Goal: Check status: Check status

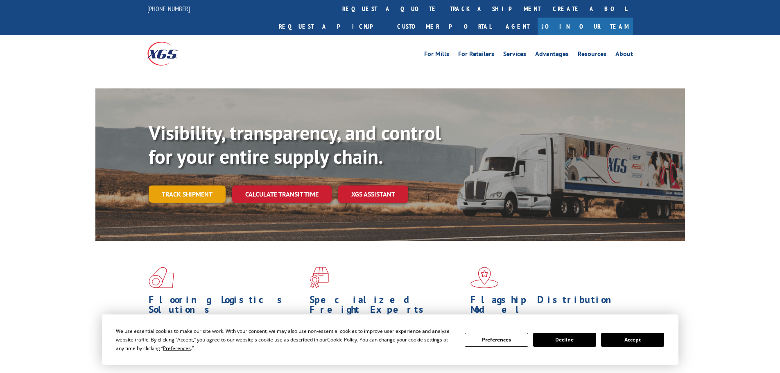
click at [179, 183] on div "Visibility, transparency, and control for your entire supply chain. Track shipm…" at bounding box center [417, 178] width 536 height 114
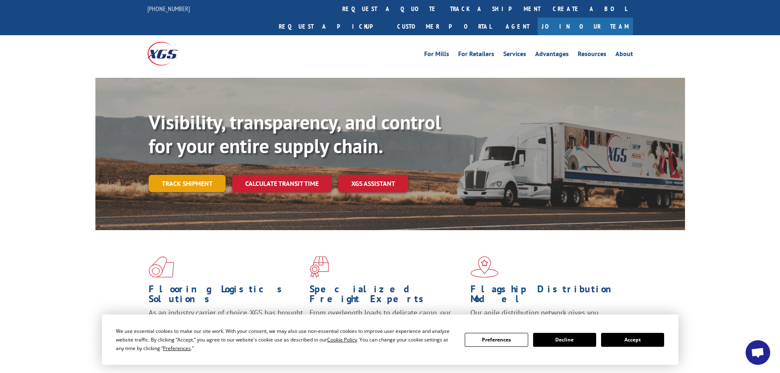
click at [185, 175] on link "Track shipment" at bounding box center [187, 183] width 77 height 17
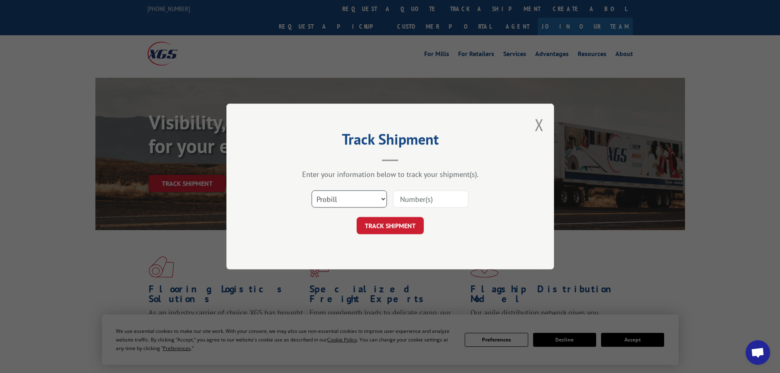
click at [329, 198] on select "Select category... Probill BOL PO" at bounding box center [349, 198] width 75 height 17
select select "bol"
click at [312, 190] on select "Select category... Probill BOL PO" at bounding box center [349, 198] width 75 height 17
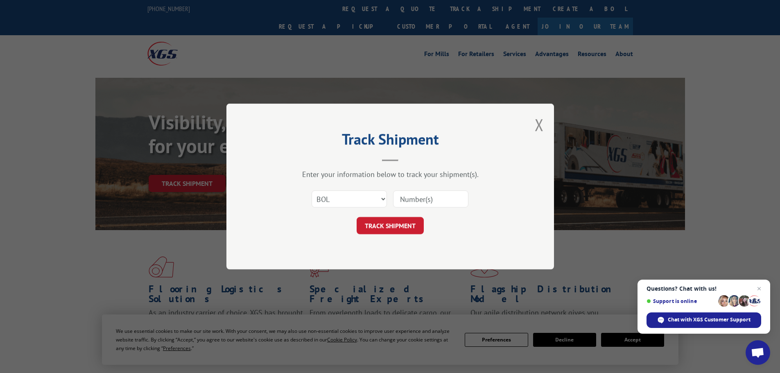
click at [426, 201] on input at bounding box center [430, 198] width 75 height 17
paste input "2879039"
type input "2879039"
click at [385, 221] on button "TRACK SHIPMENT" at bounding box center [390, 225] width 67 height 17
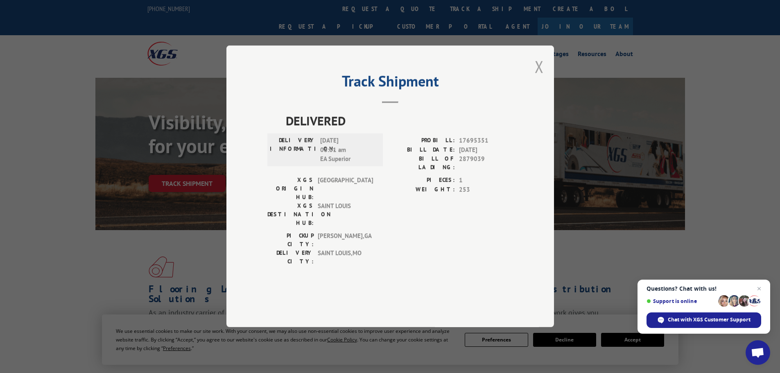
click at [541, 77] on button "Close modal" at bounding box center [539, 67] width 9 height 22
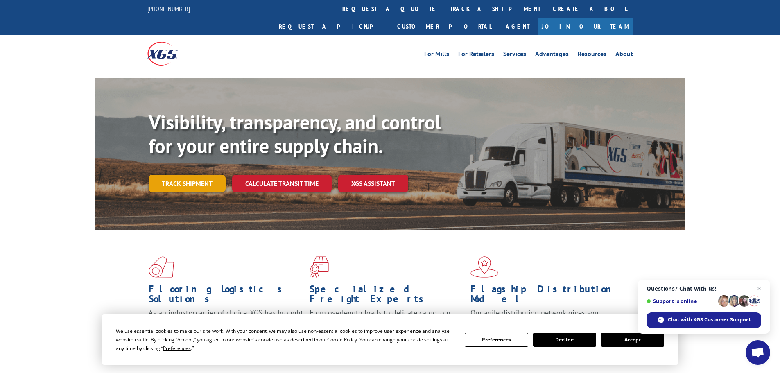
click at [183, 175] on link "Track shipment" at bounding box center [187, 183] width 77 height 17
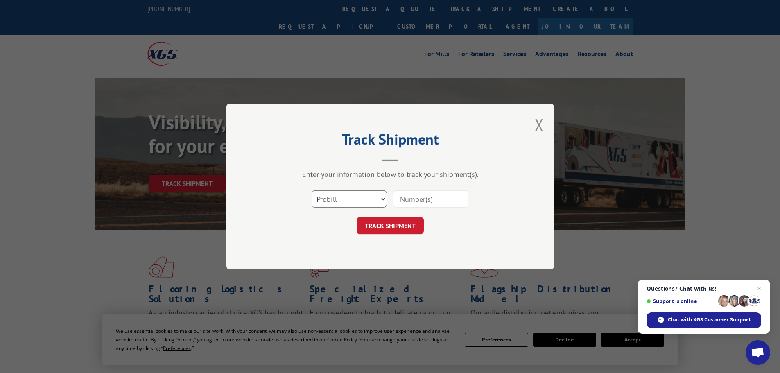
click at [366, 197] on select "Select category... Probill BOL PO" at bounding box center [349, 198] width 75 height 17
select select "bol"
click at [312, 190] on select "Select category... Probill BOL PO" at bounding box center [349, 198] width 75 height 17
click at [422, 195] on input at bounding box center [430, 198] width 75 height 17
paste input "5642129"
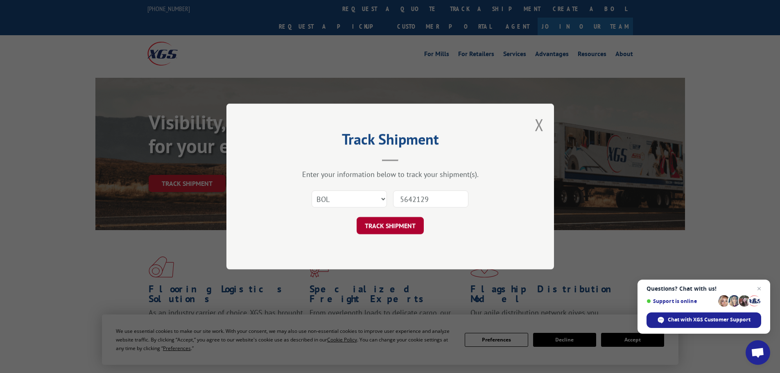
type input "5642129"
drag, startPoint x: 401, startPoint y: 228, endPoint x: 337, endPoint y: 216, distance: 65.4
click at [401, 228] on button "TRACK SHIPMENT" at bounding box center [390, 225] width 67 height 17
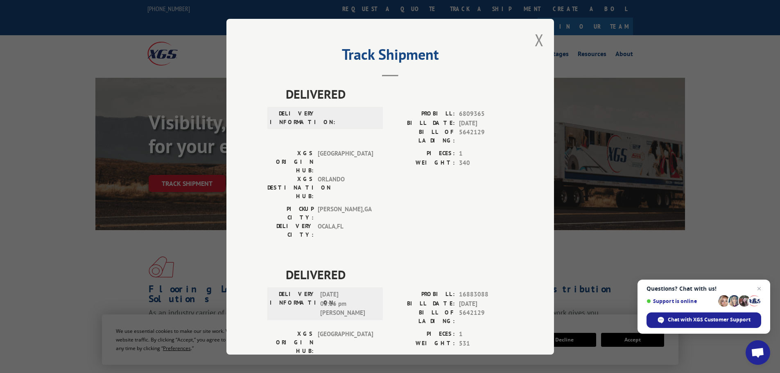
click at [529, 34] on div "Track Shipment DELIVERED DELIVERY INFORMATION: PROBILL: 6809365 BILL DATE: [DAT…" at bounding box center [390, 187] width 328 height 336
click at [537, 42] on button "Close modal" at bounding box center [539, 40] width 9 height 22
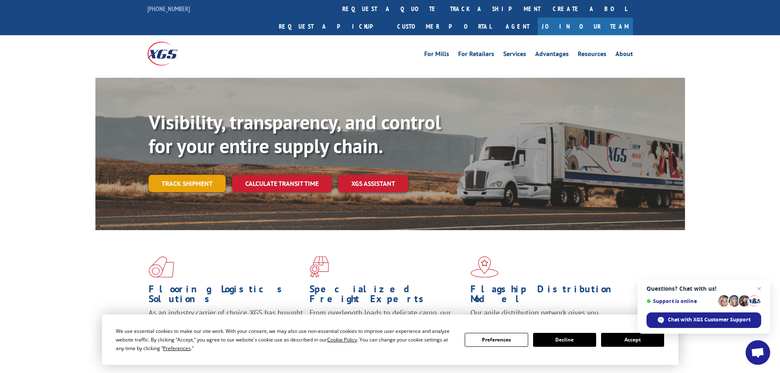
click at [177, 175] on link "Track shipment" at bounding box center [187, 183] width 77 height 17
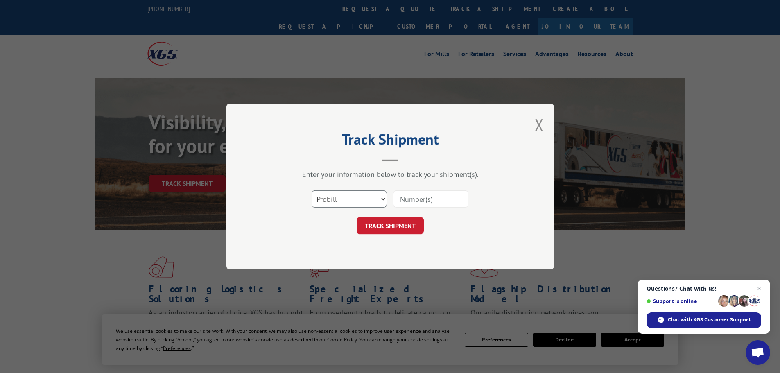
click at [349, 199] on select "Select category... Probill BOL PO" at bounding box center [349, 198] width 75 height 17
select select "bol"
click at [312, 190] on select "Select category... Probill BOL PO" at bounding box center [349, 198] width 75 height 17
click at [408, 197] on input at bounding box center [430, 198] width 75 height 17
paste input "5621840"
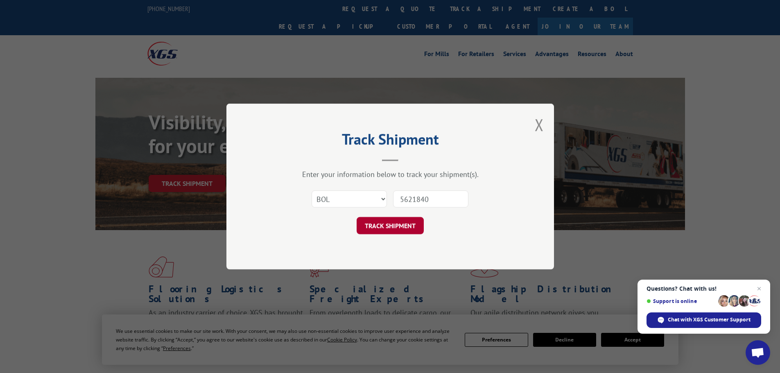
type input "5621840"
click at [393, 224] on button "TRACK SHIPMENT" at bounding box center [390, 225] width 67 height 17
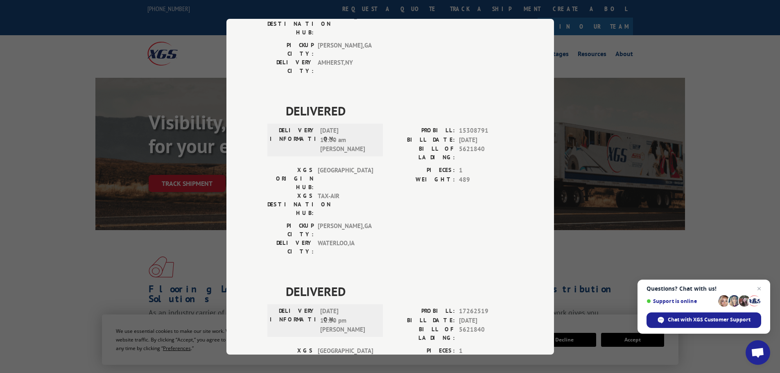
scroll to position [165, 0]
